Goal: Navigation & Orientation: Find specific page/section

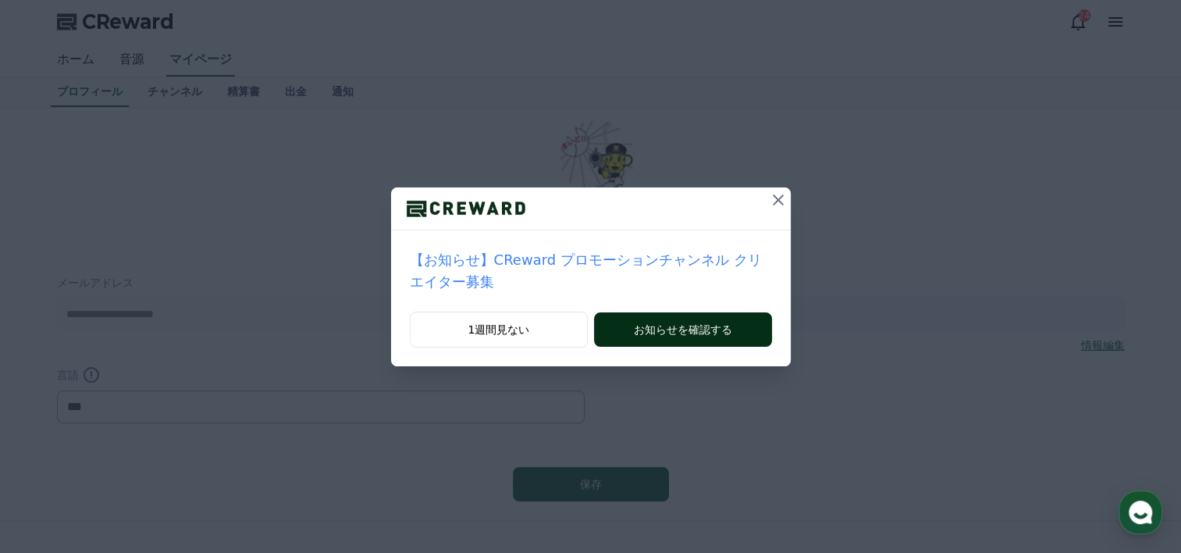
click at [705, 322] on button "お知らせを確認する" at bounding box center [682, 329] width 177 height 34
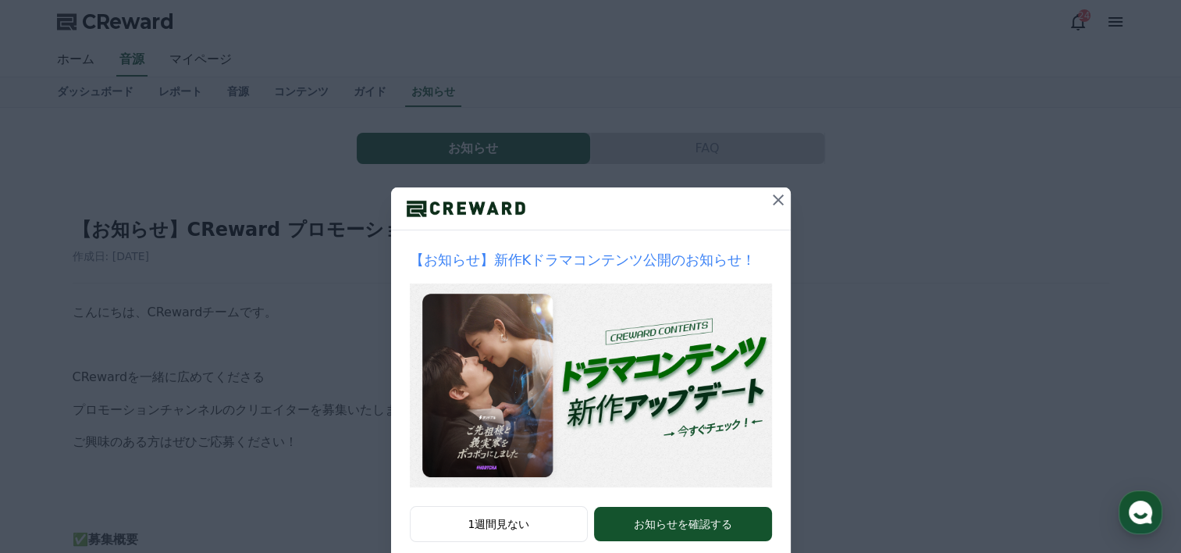
click at [774, 201] on icon at bounding box center [778, 199] width 19 height 19
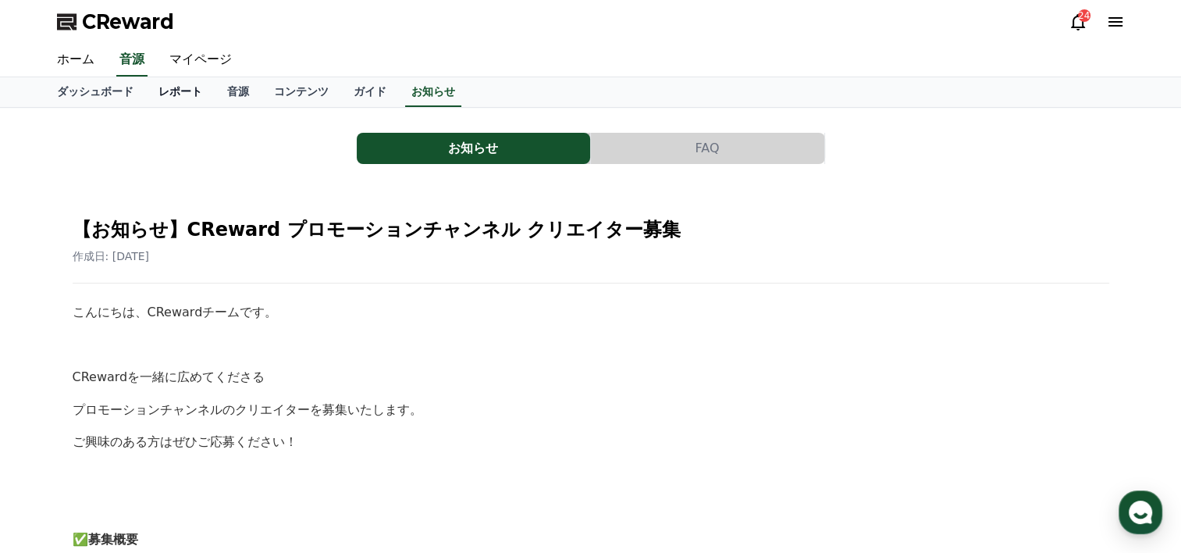
click at [146, 92] on link "レポート" at bounding box center [180, 92] width 69 height 30
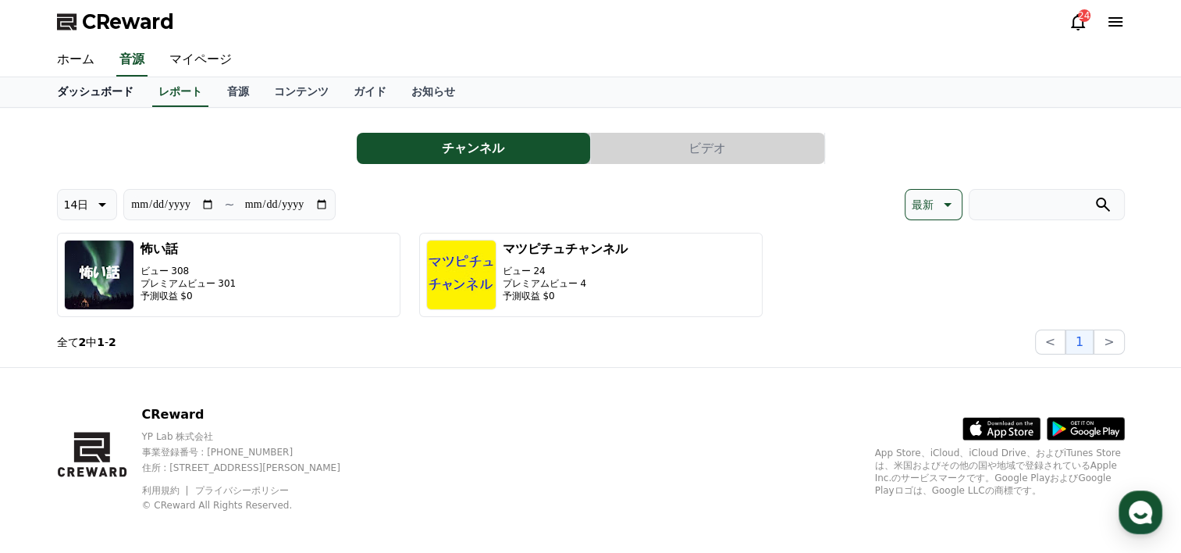
click at [91, 94] on link "ダッシュボード" at bounding box center [94, 92] width 101 height 30
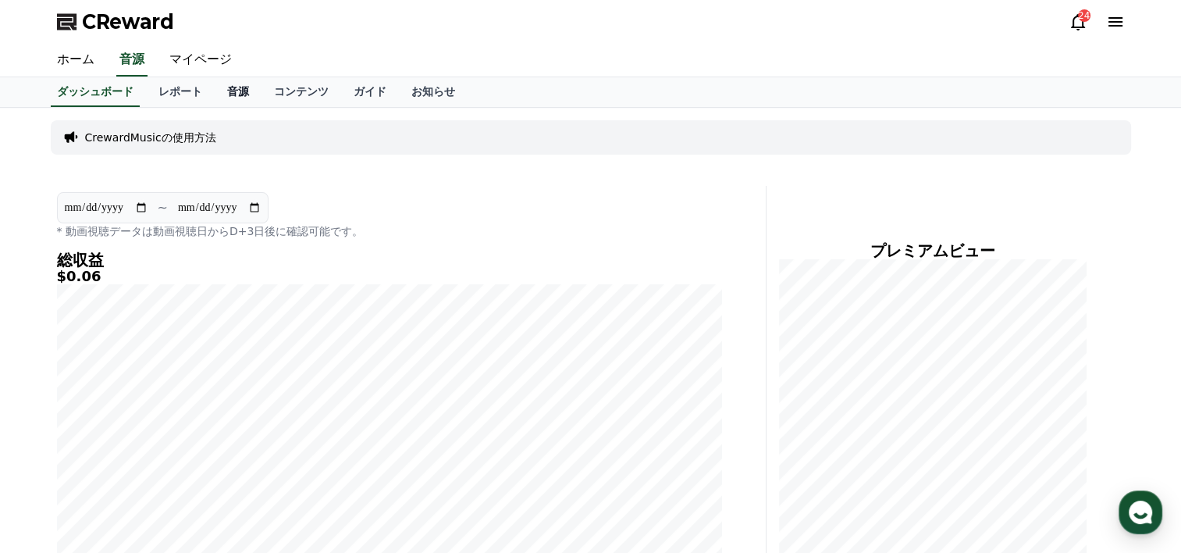
click at [215, 88] on link "音源" at bounding box center [238, 92] width 47 height 30
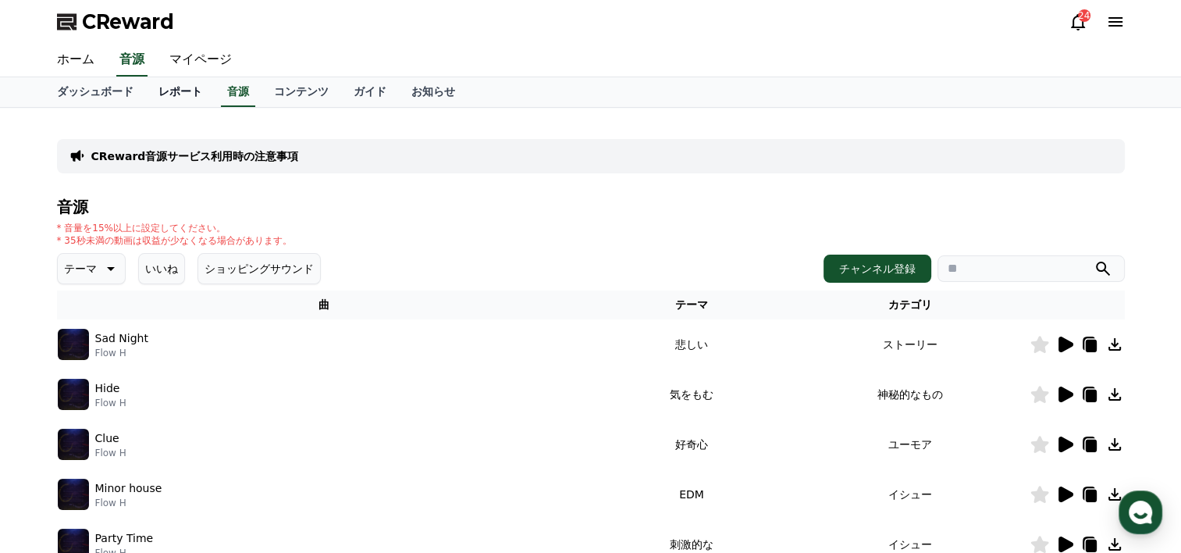
click at [146, 96] on link "レポート" at bounding box center [180, 92] width 69 height 30
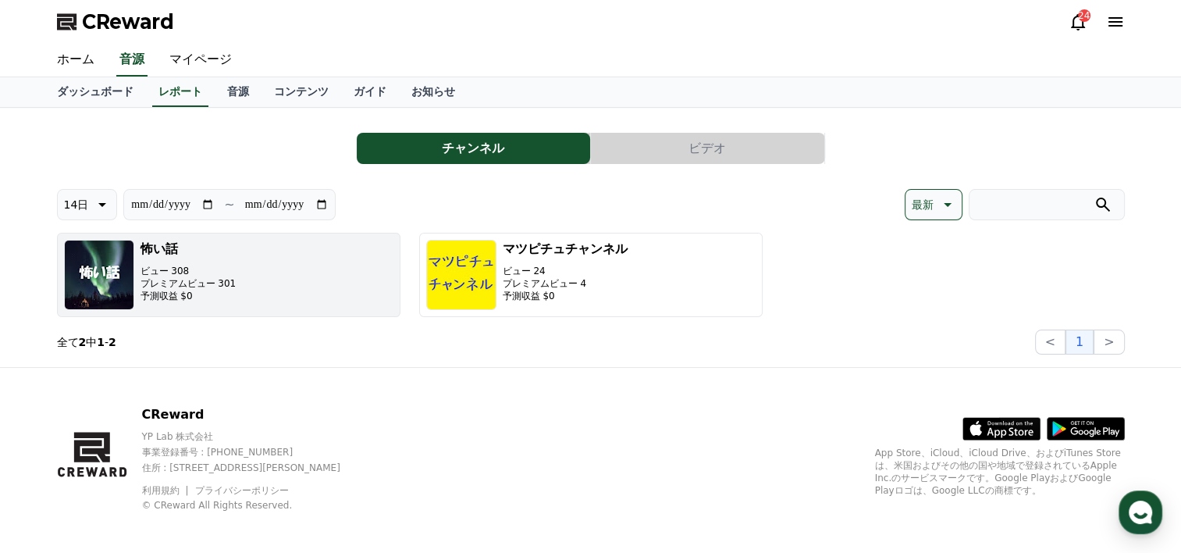
click at [110, 261] on img "button" at bounding box center [99, 275] width 70 height 70
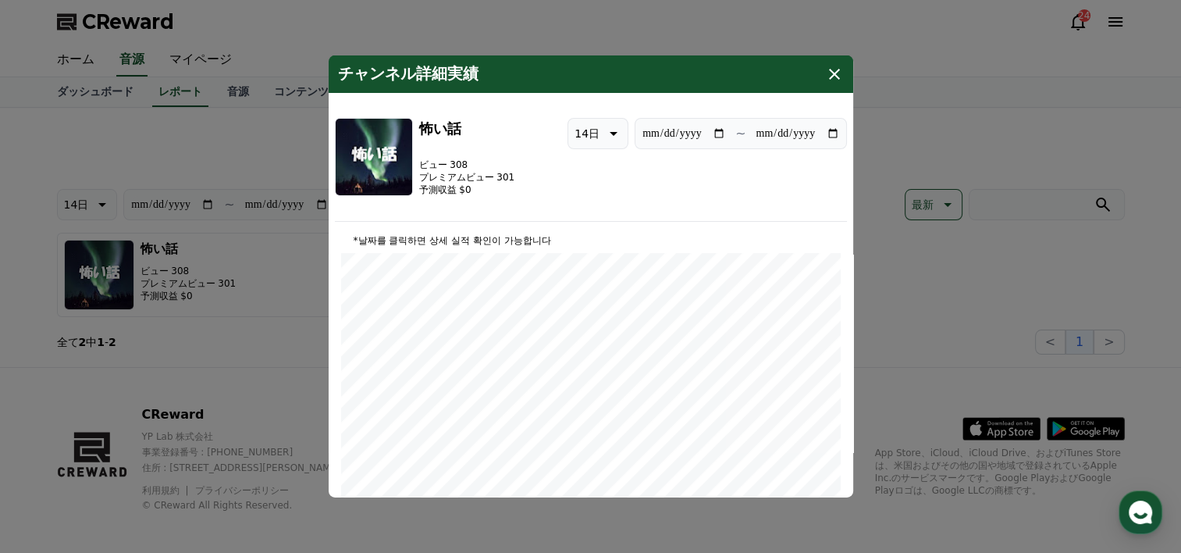
click at [834, 81] on icon "modal" at bounding box center [834, 74] width 19 height 19
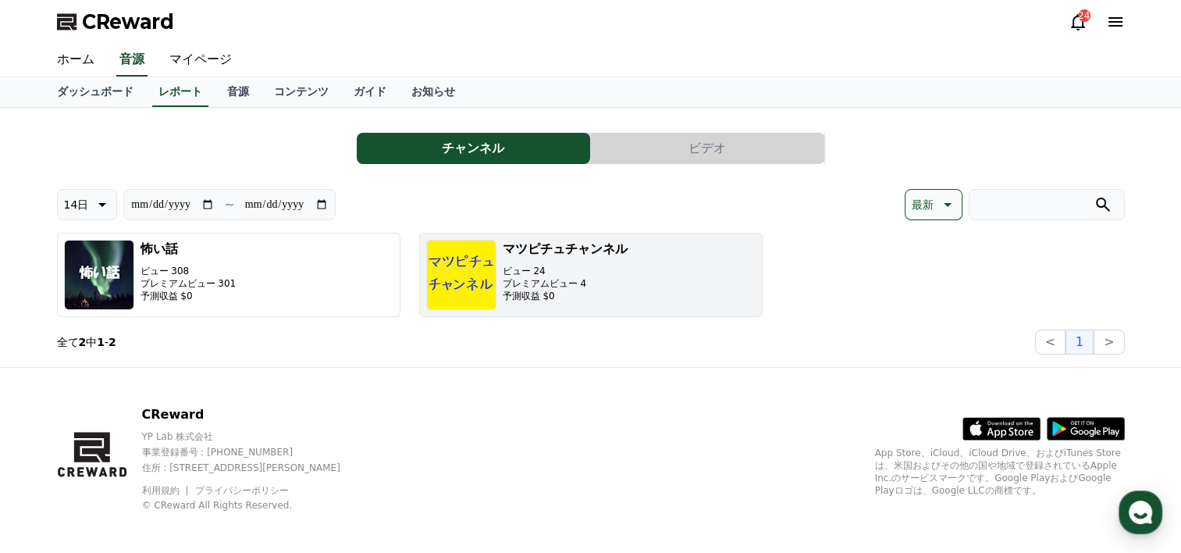
click at [465, 287] on img "button" at bounding box center [461, 275] width 70 height 70
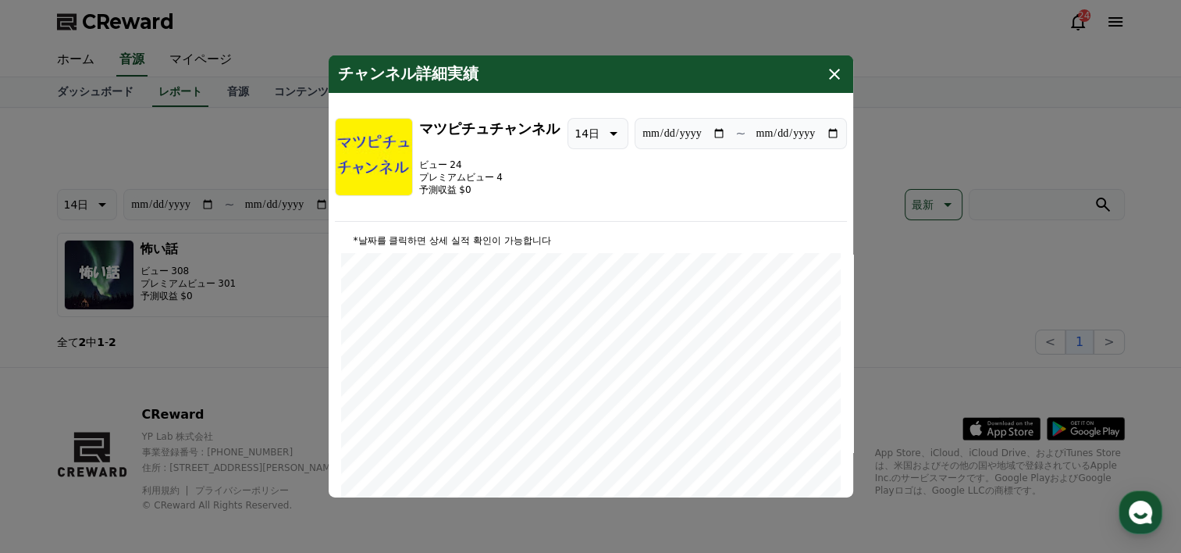
click at [129, 278] on button "close modal" at bounding box center [590, 276] width 1181 height 553
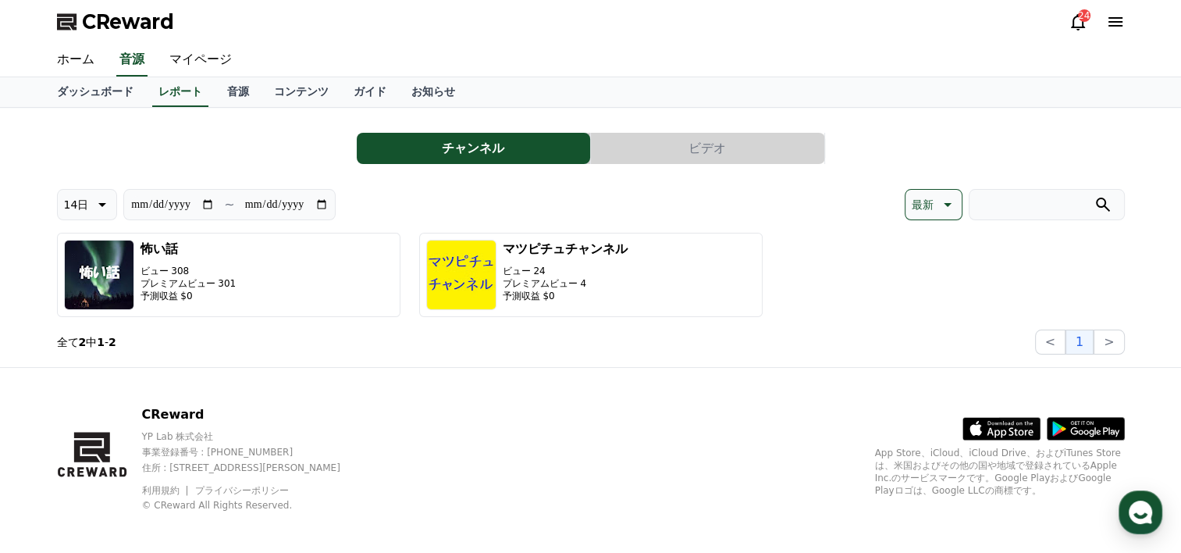
click at [129, 278] on img "button" at bounding box center [99, 275] width 70 height 70
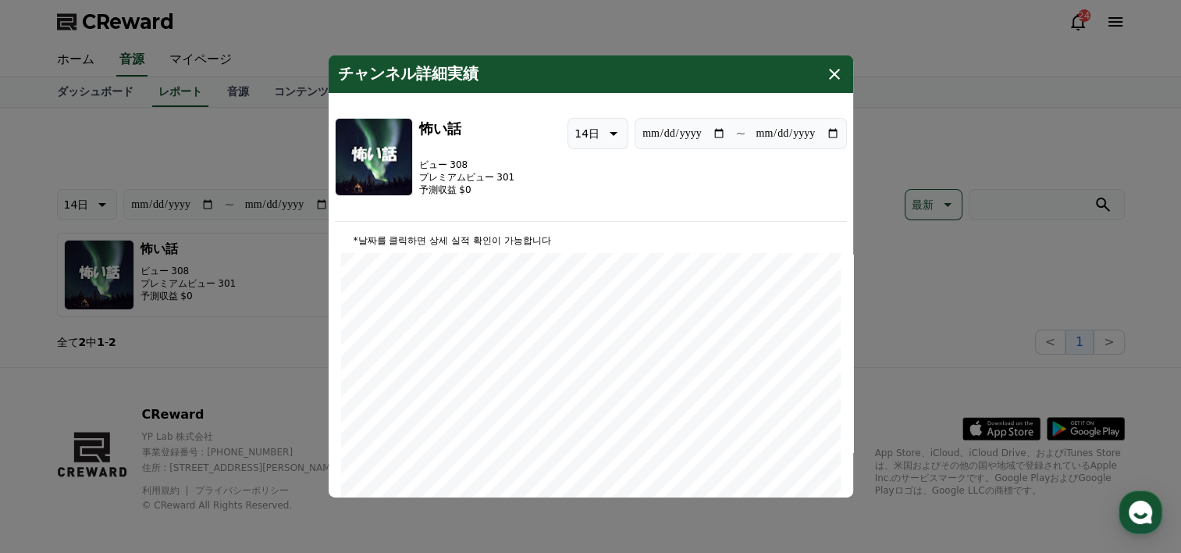
click at [841, 73] on icon "modal" at bounding box center [834, 74] width 19 height 19
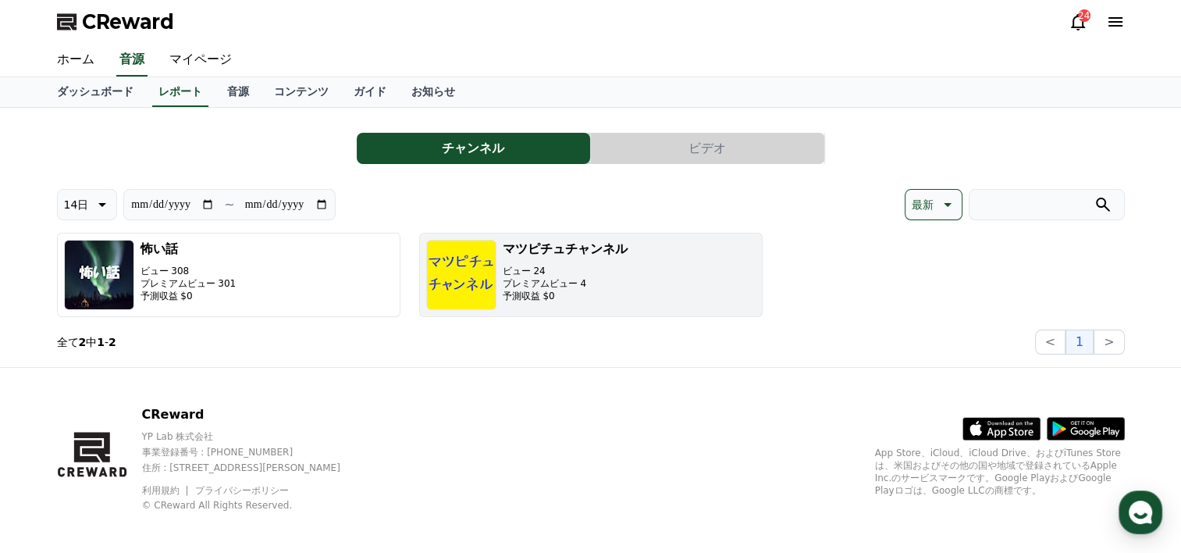
click at [468, 268] on img "button" at bounding box center [461, 275] width 70 height 70
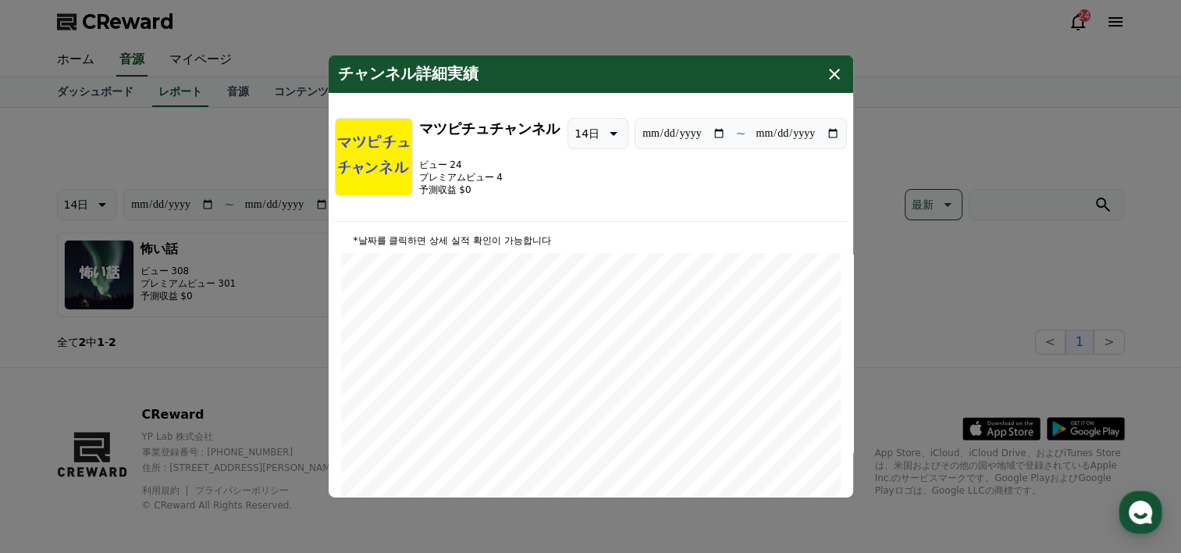
click at [841, 74] on icon "modal" at bounding box center [834, 74] width 19 height 19
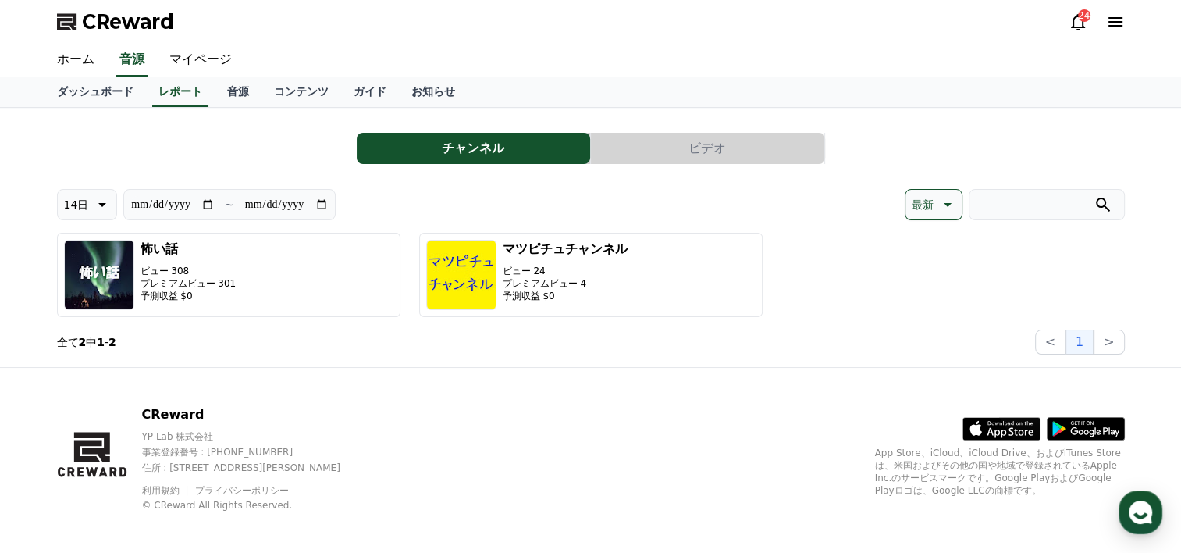
scroll to position [7, 0]
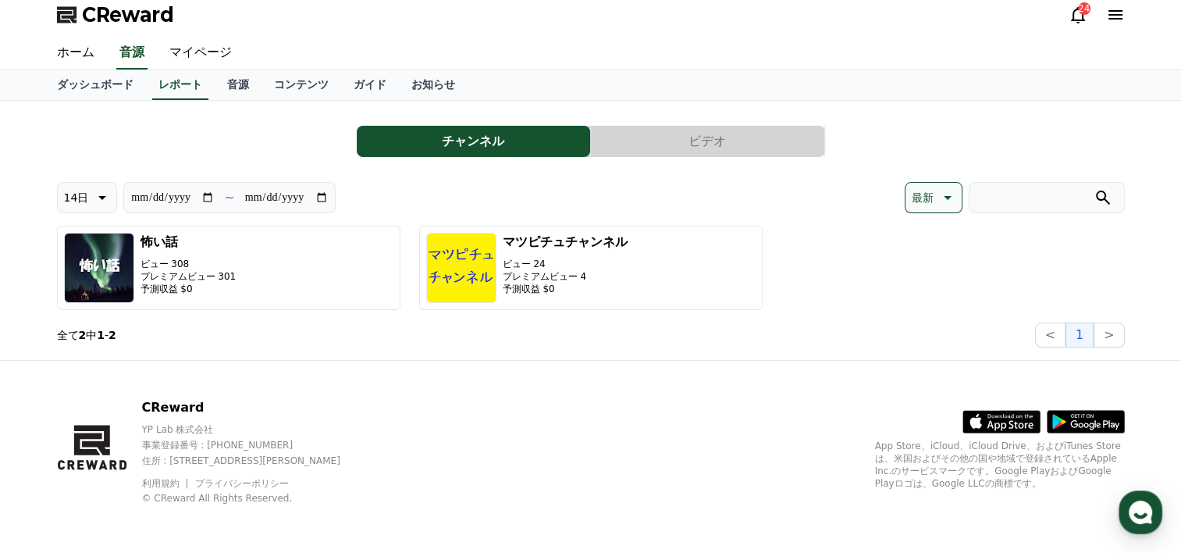
click at [953, 203] on icon at bounding box center [946, 197] width 19 height 19
click at [920, 279] on button "視聴数" at bounding box center [927, 278] width 45 height 34
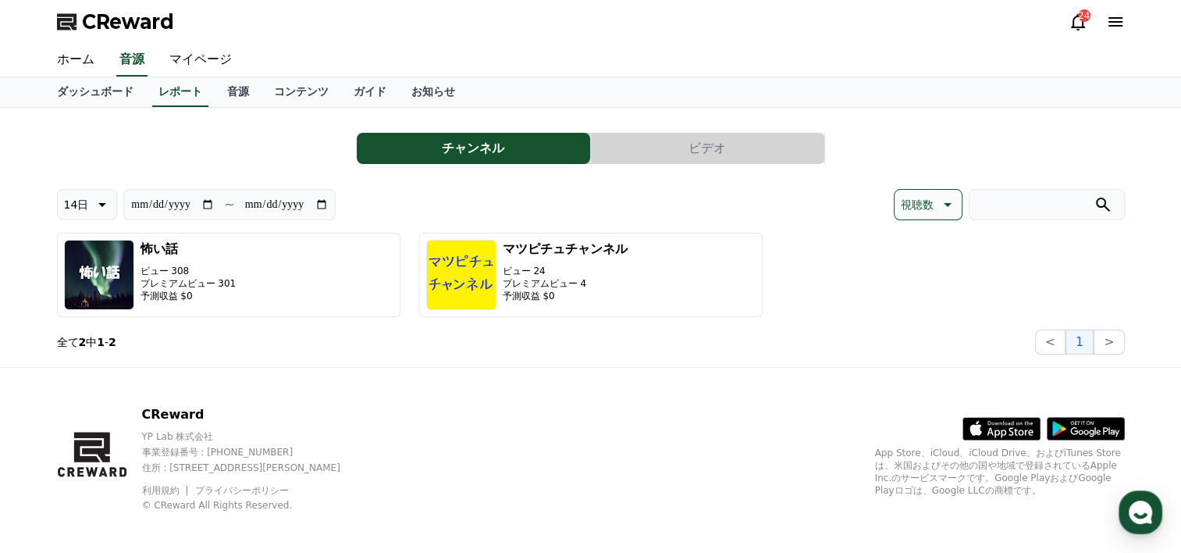
click at [927, 207] on p "視聴数" at bounding box center [917, 205] width 33 height 22
click at [923, 324] on button "収益" at bounding box center [911, 325] width 34 height 34
click at [341, 94] on link "ガイド" at bounding box center [370, 92] width 58 height 30
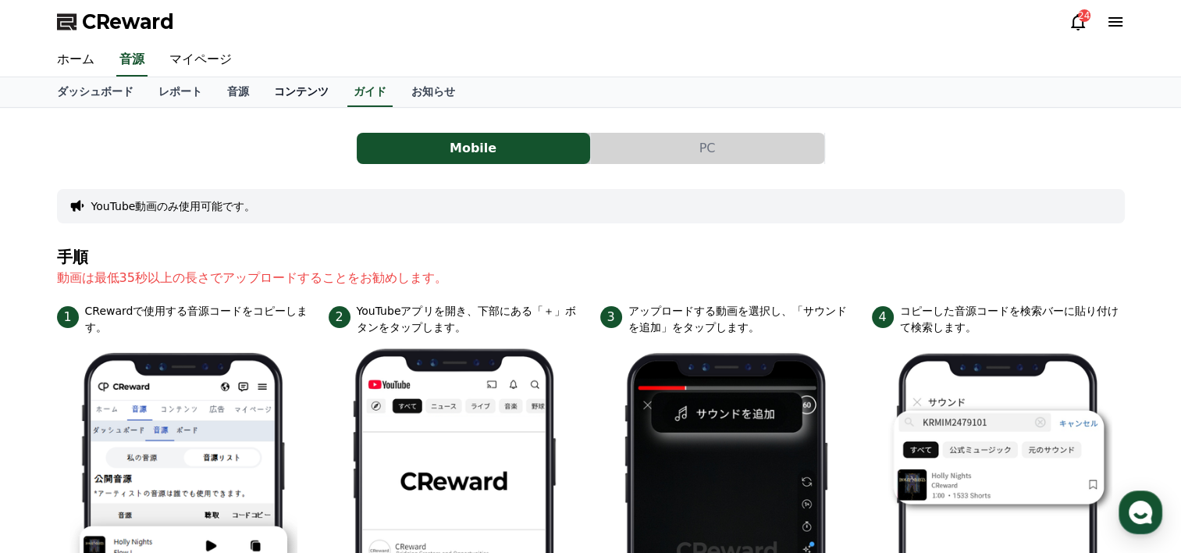
click at [276, 94] on link "コンテンツ" at bounding box center [301, 92] width 80 height 30
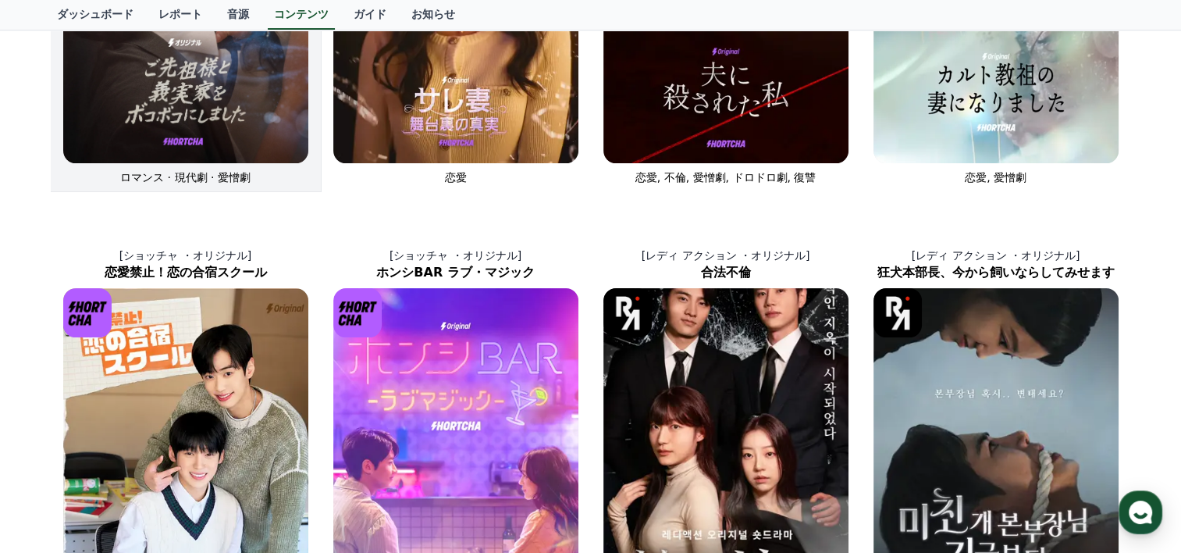
scroll to position [234, 0]
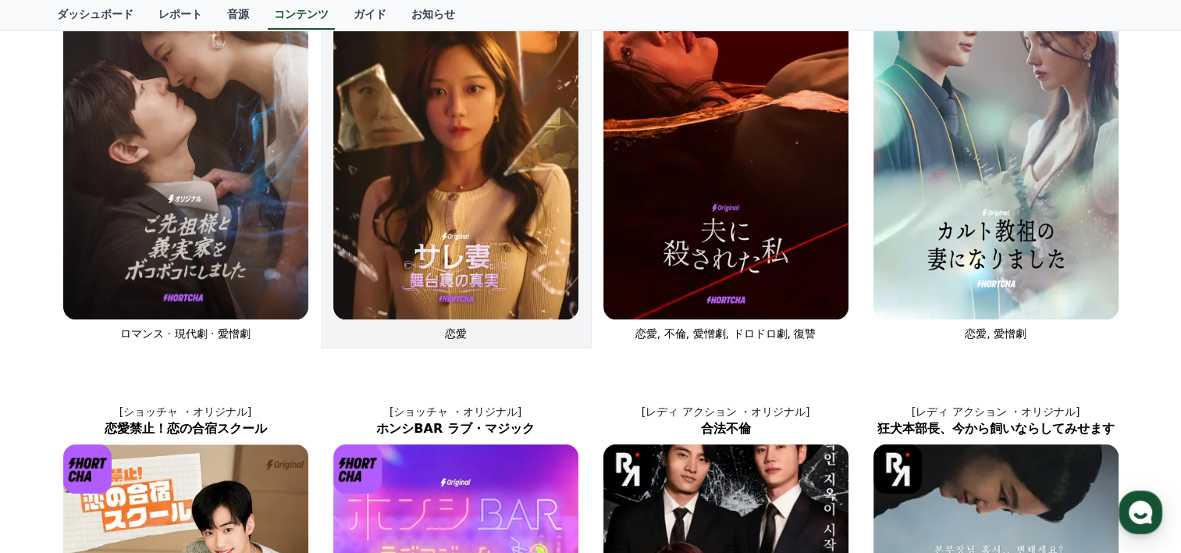
click at [446, 175] on img at bounding box center [455, 136] width 245 height 368
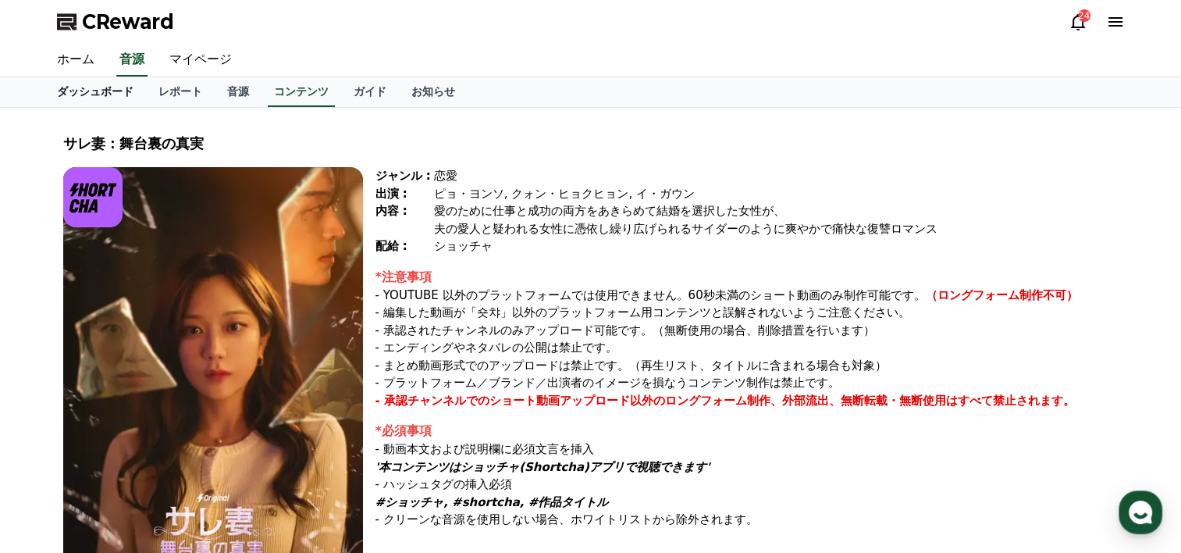
click at [75, 91] on link "ダッシュボード" at bounding box center [94, 92] width 101 height 30
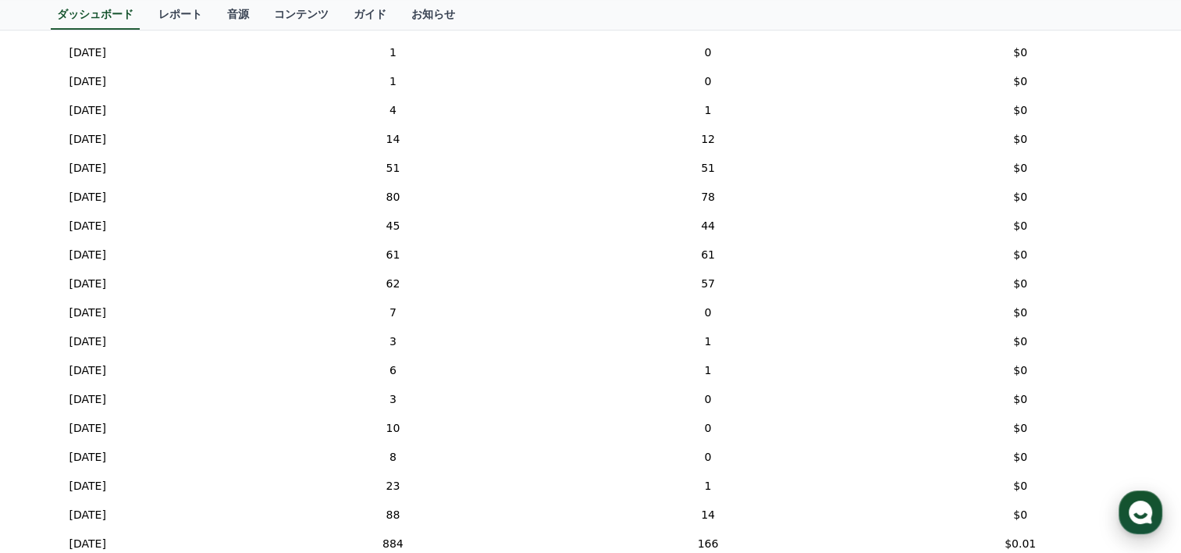
click at [1152, 516] on icon "button" at bounding box center [1140, 512] width 28 height 28
